Goal: Go to known website: Go to known website

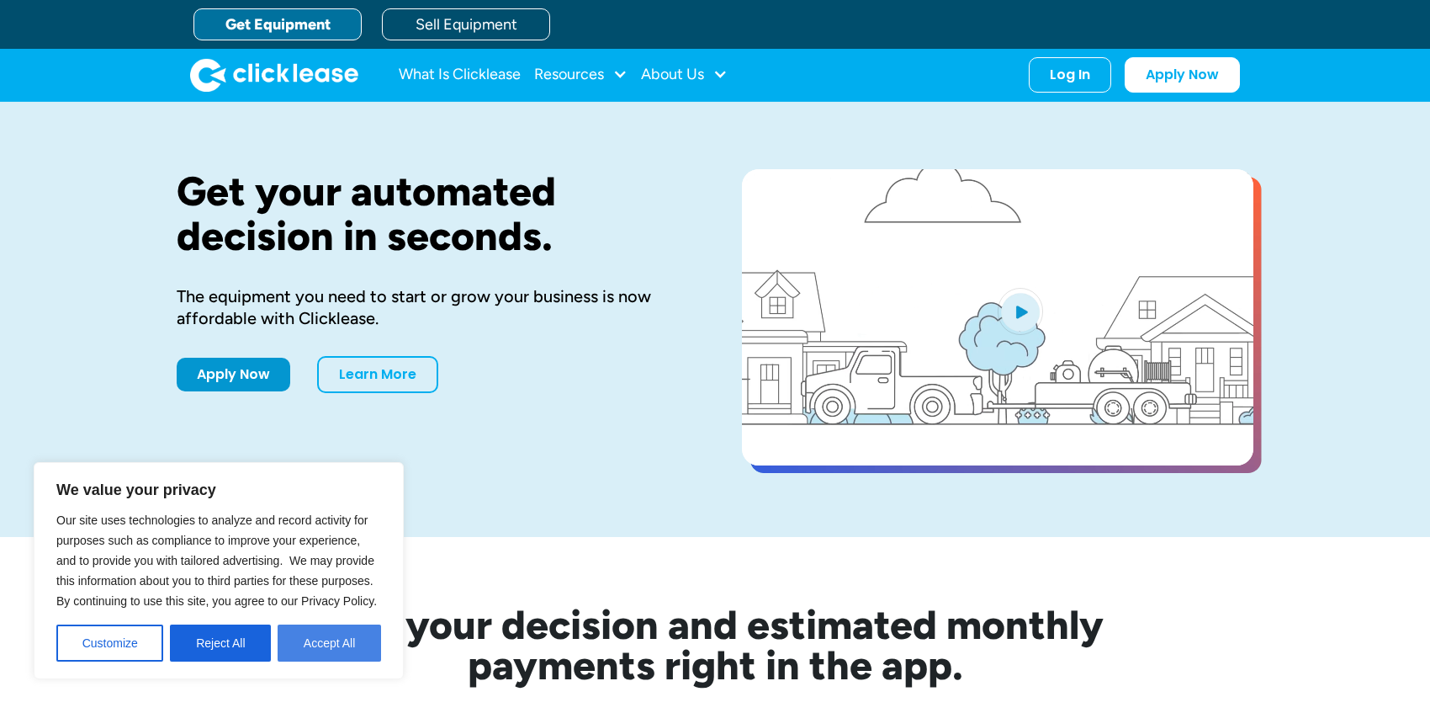
drag, startPoint x: 348, startPoint y: 643, endPoint x: 356, endPoint y: 628, distance: 17.3
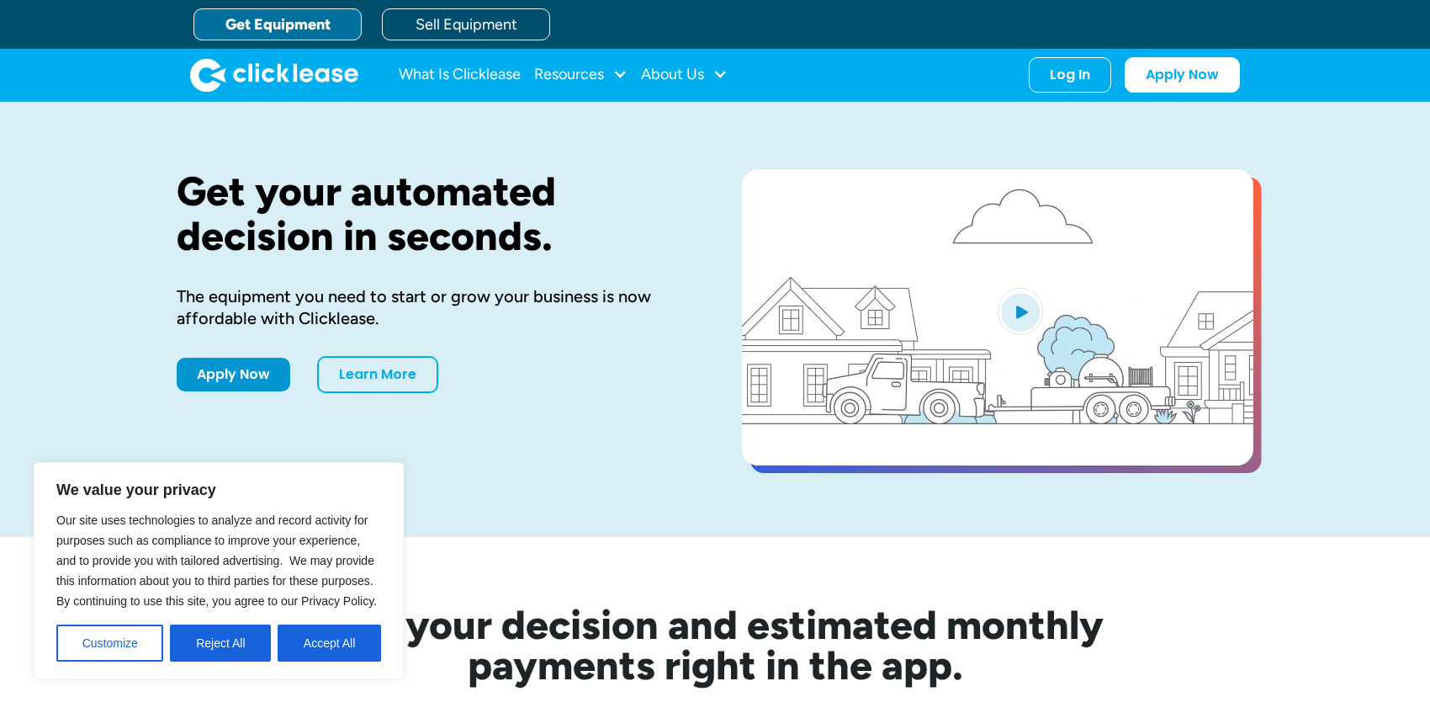
click at [348, 641] on button "Accept All" at bounding box center [329, 642] width 103 height 37
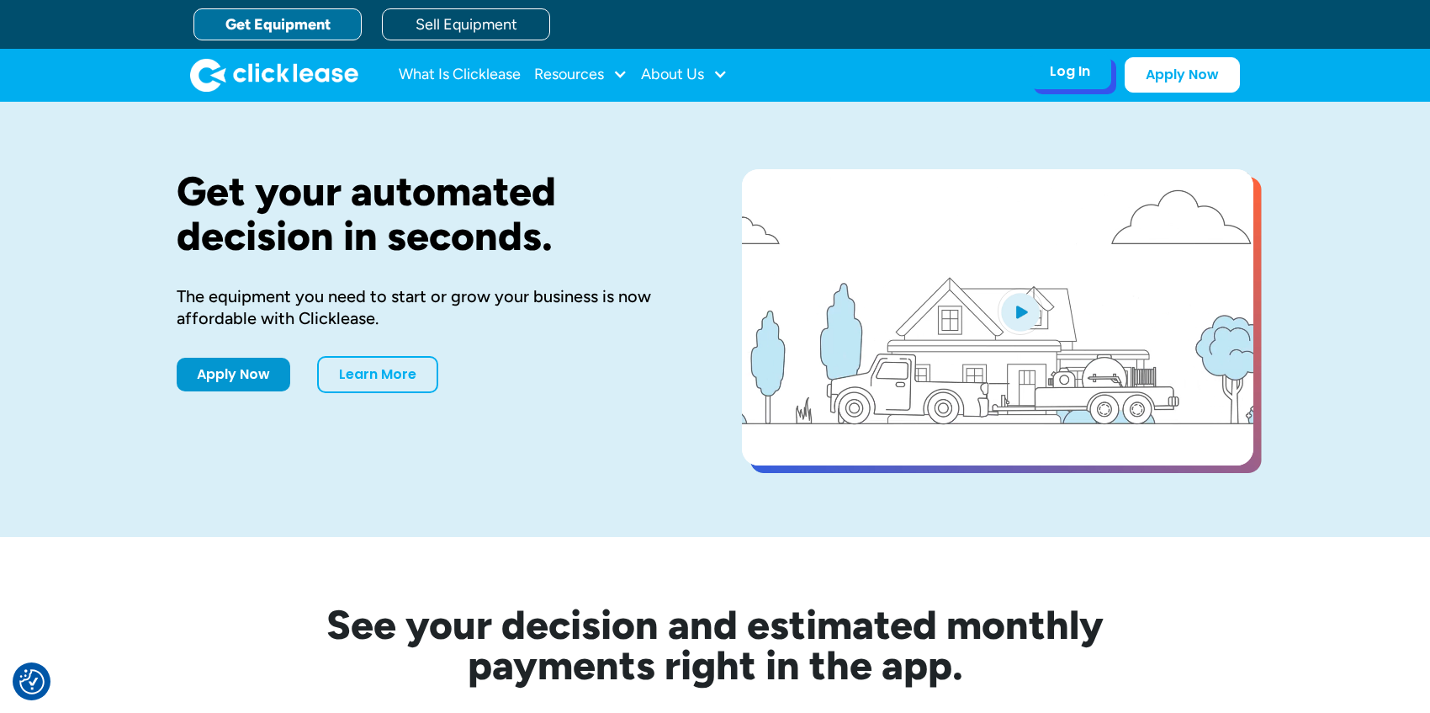
click at [1048, 77] on div "Log In Account login I use Clicklease to get my equipment Partner Portal I offe…" at bounding box center [1070, 71] width 82 height 35
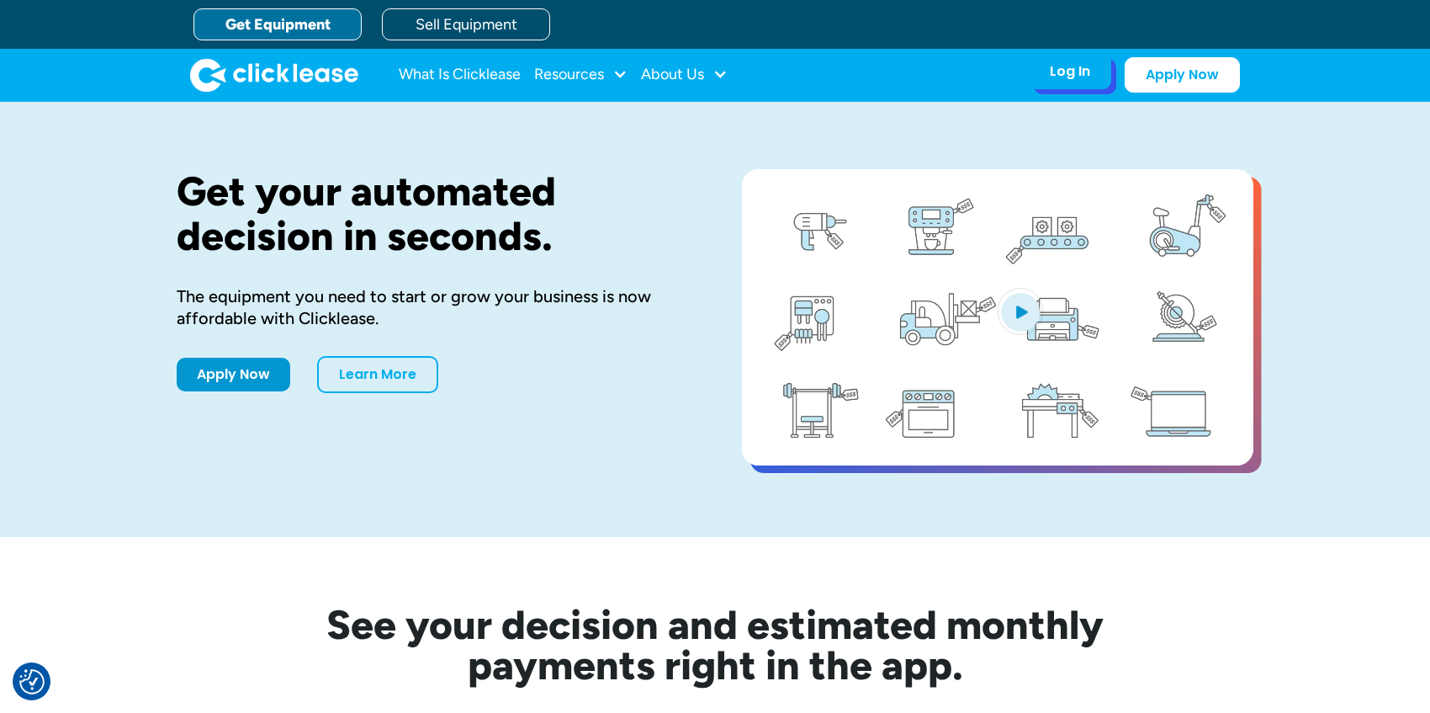
click at [1064, 77] on div "Log In" at bounding box center [1070, 71] width 40 height 17
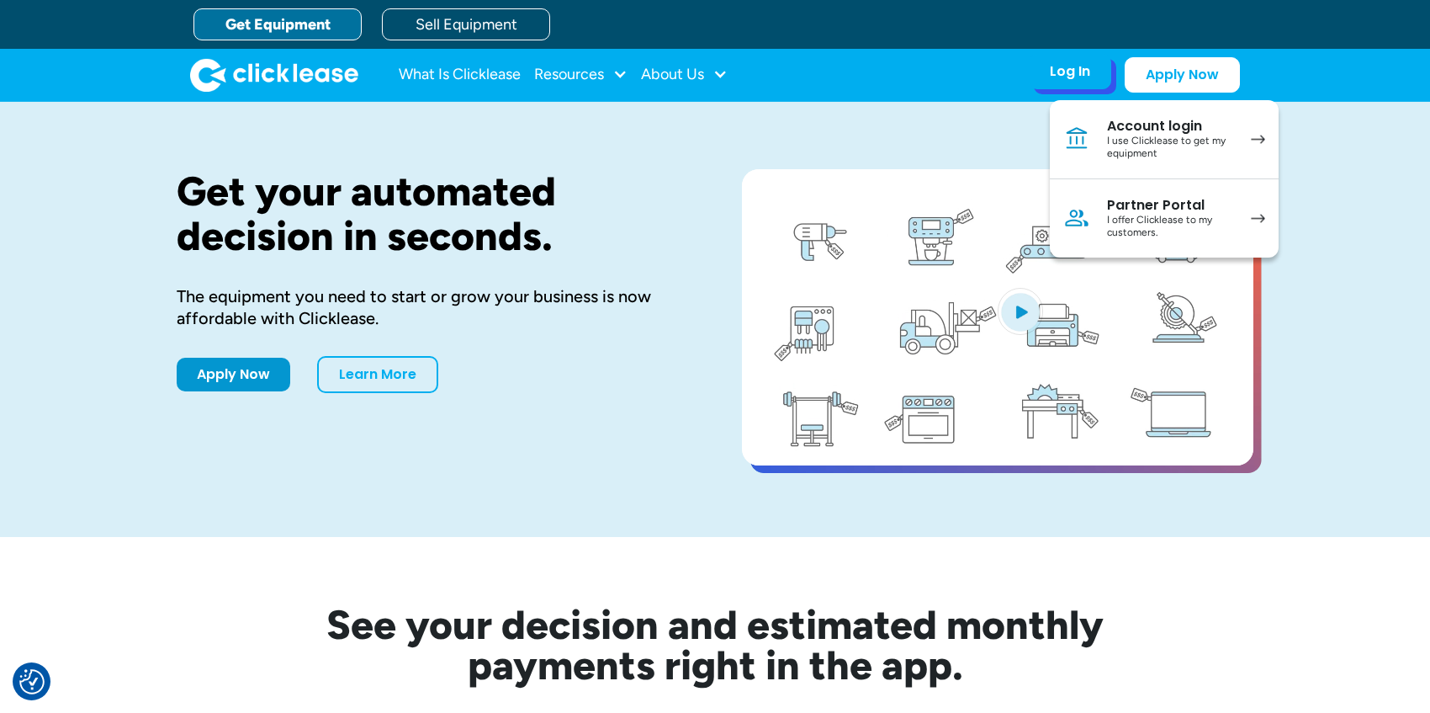
click at [1123, 154] on div "I use Clicklease to get my equipment" at bounding box center [1170, 148] width 127 height 26
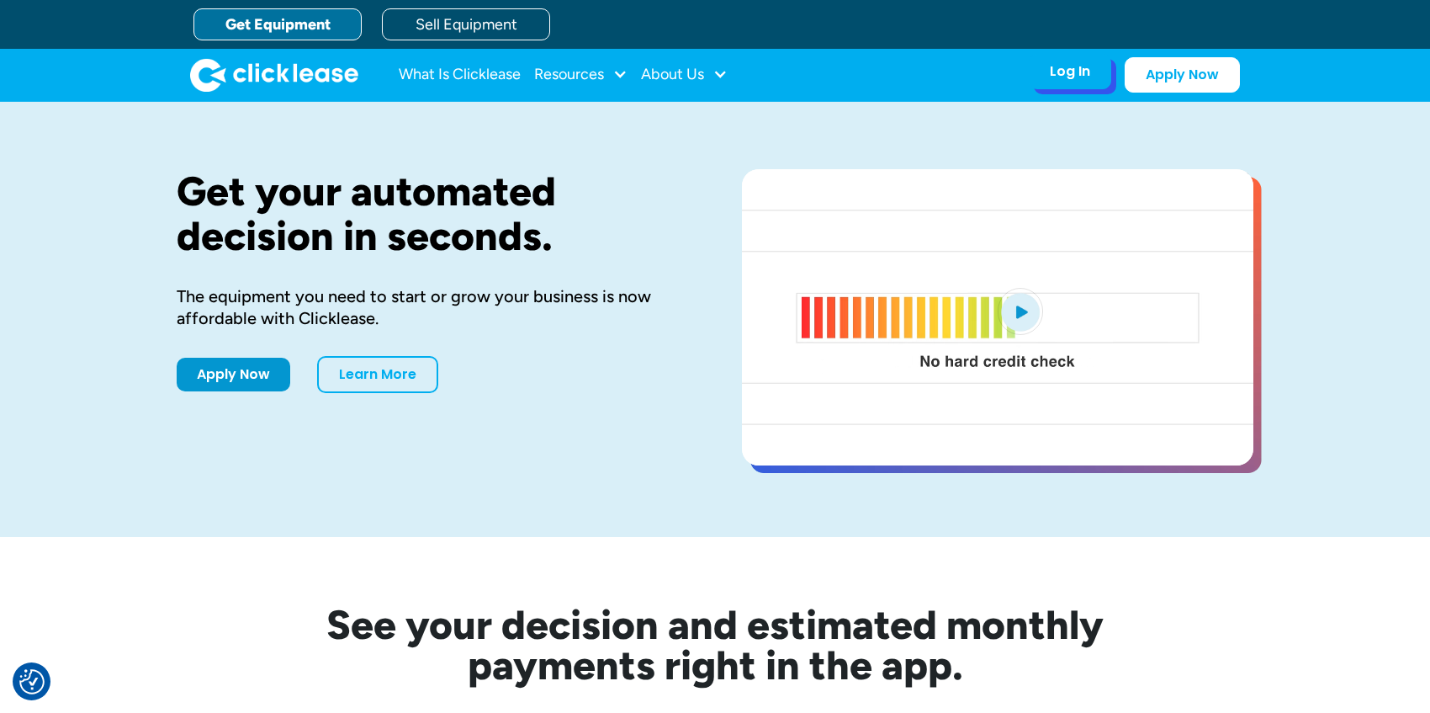
click at [1101, 84] on div "Log In Account login I use Clicklease to get my equipment Partner Portal I offe…" at bounding box center [1070, 71] width 82 height 35
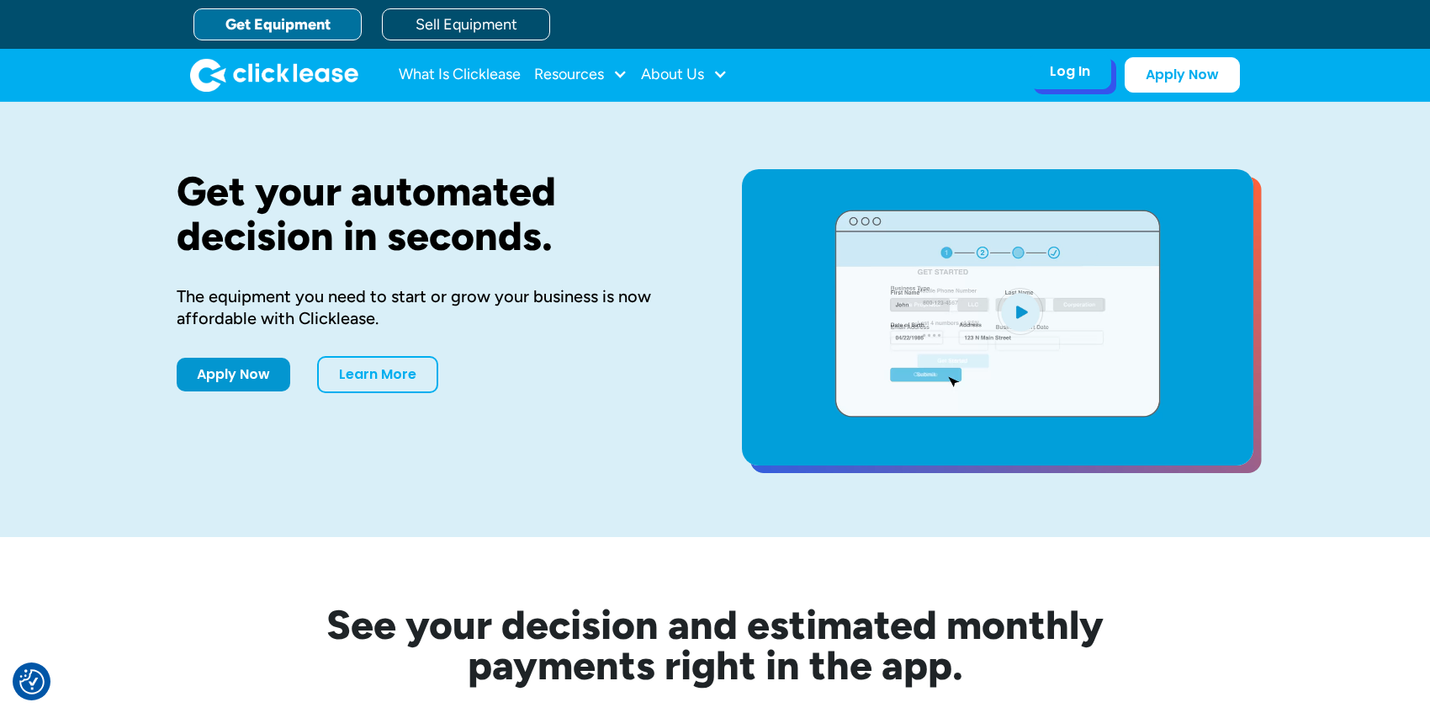
click at [1064, 63] on div "Log In" at bounding box center [1070, 71] width 40 height 17
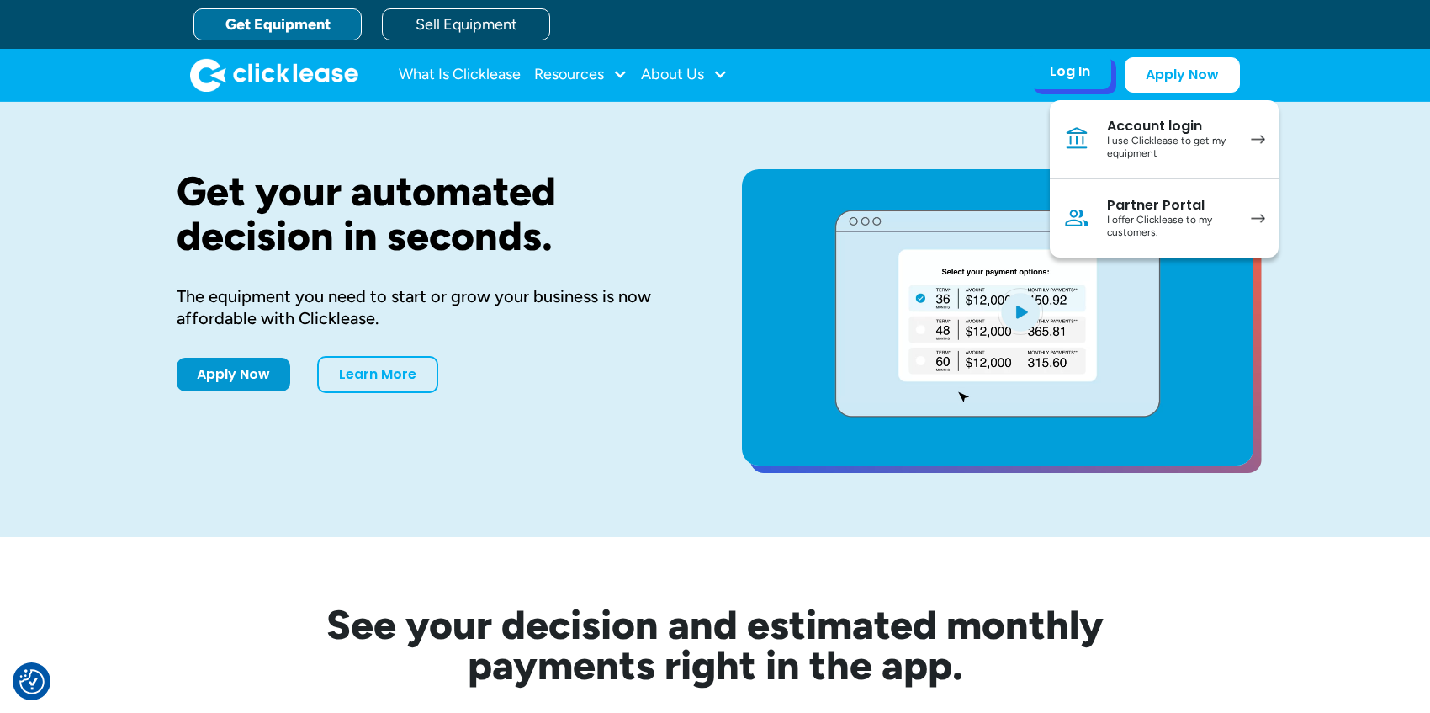
click at [1251, 143] on link "Account login I use Clicklease to get my equipment" at bounding box center [1164, 139] width 229 height 79
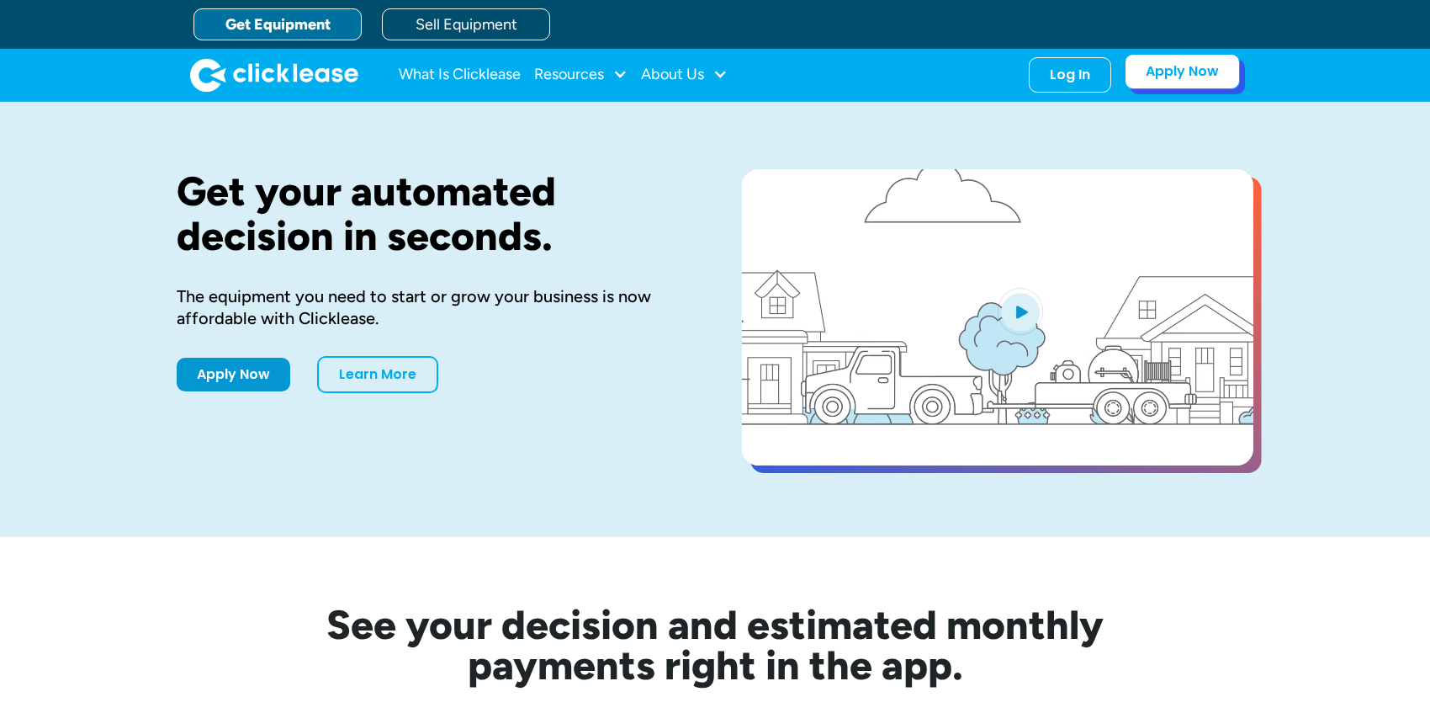
click at [1236, 72] on link "Apply Now" at bounding box center [1182, 71] width 115 height 35
